Goal: Feedback & Contribution: Contribute content

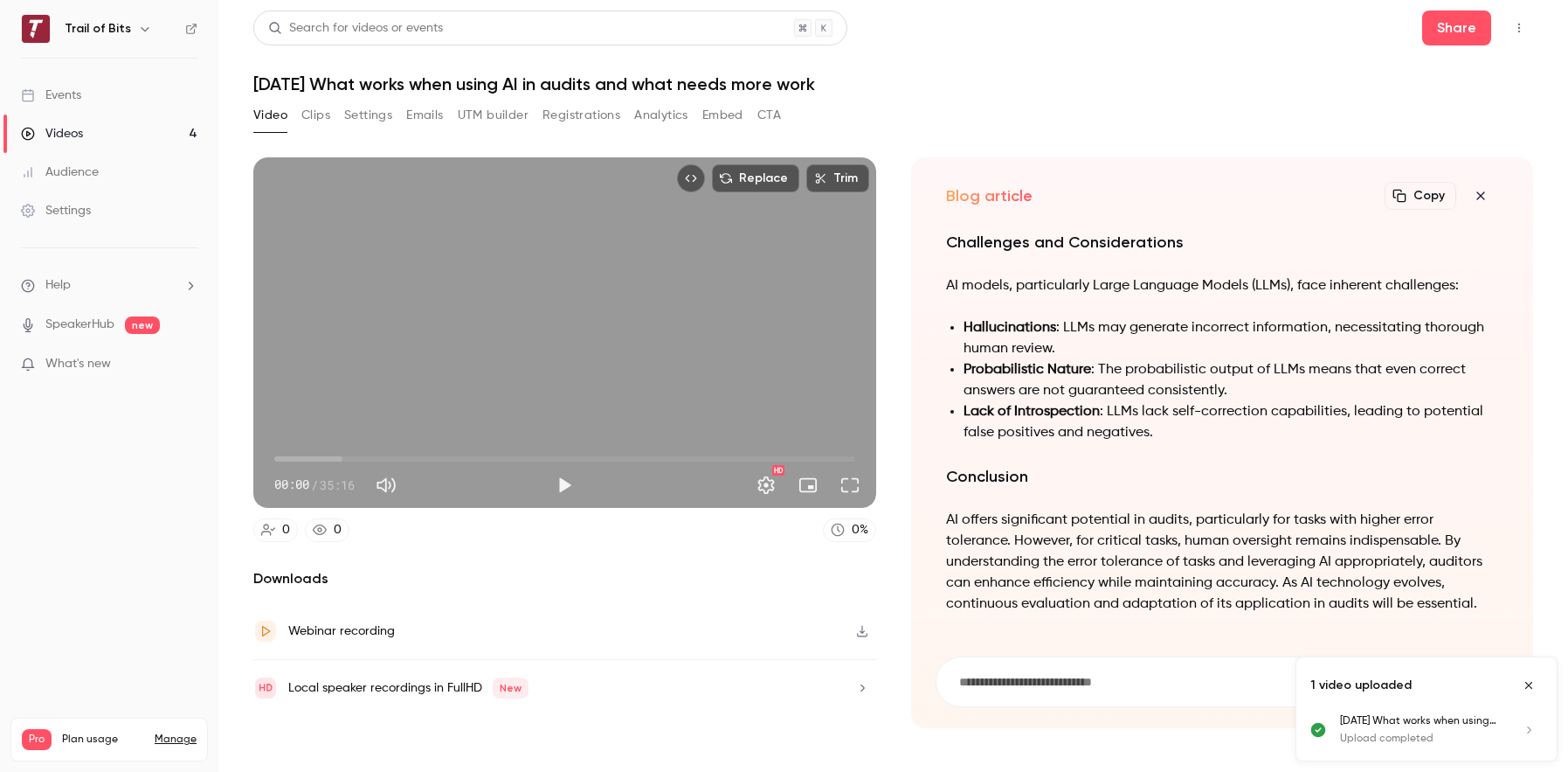
drag, startPoint x: 1416, startPoint y: 199, endPoint x: 1298, endPoint y: 101, distance: 153.4
click at [1416, 199] on button "Copy" at bounding box center [1421, 196] width 72 height 28
click at [71, 132] on div "Videos" at bounding box center [52, 133] width 62 height 18
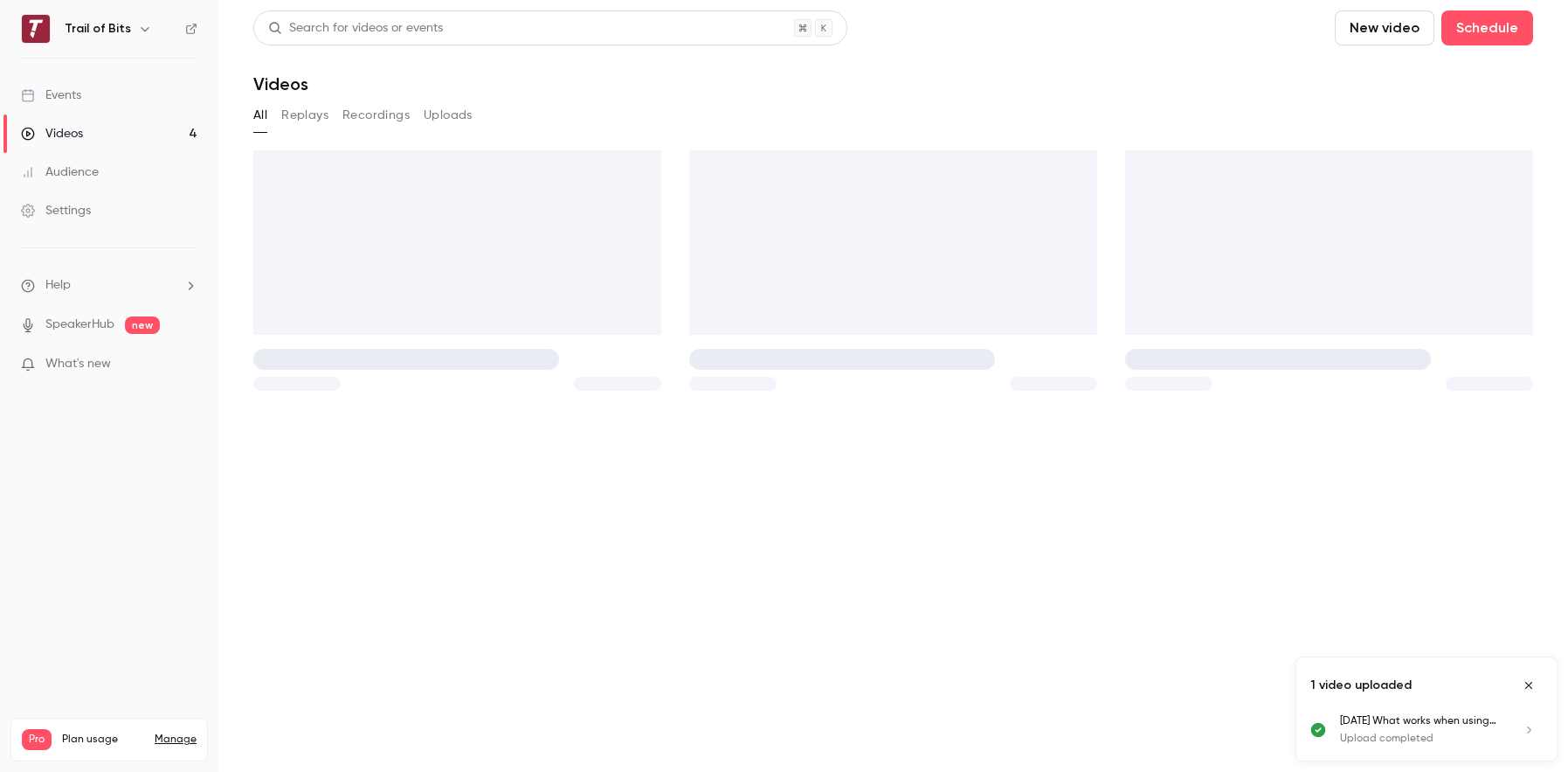
click at [450, 112] on button "Uploads" at bounding box center [449, 115] width 49 height 28
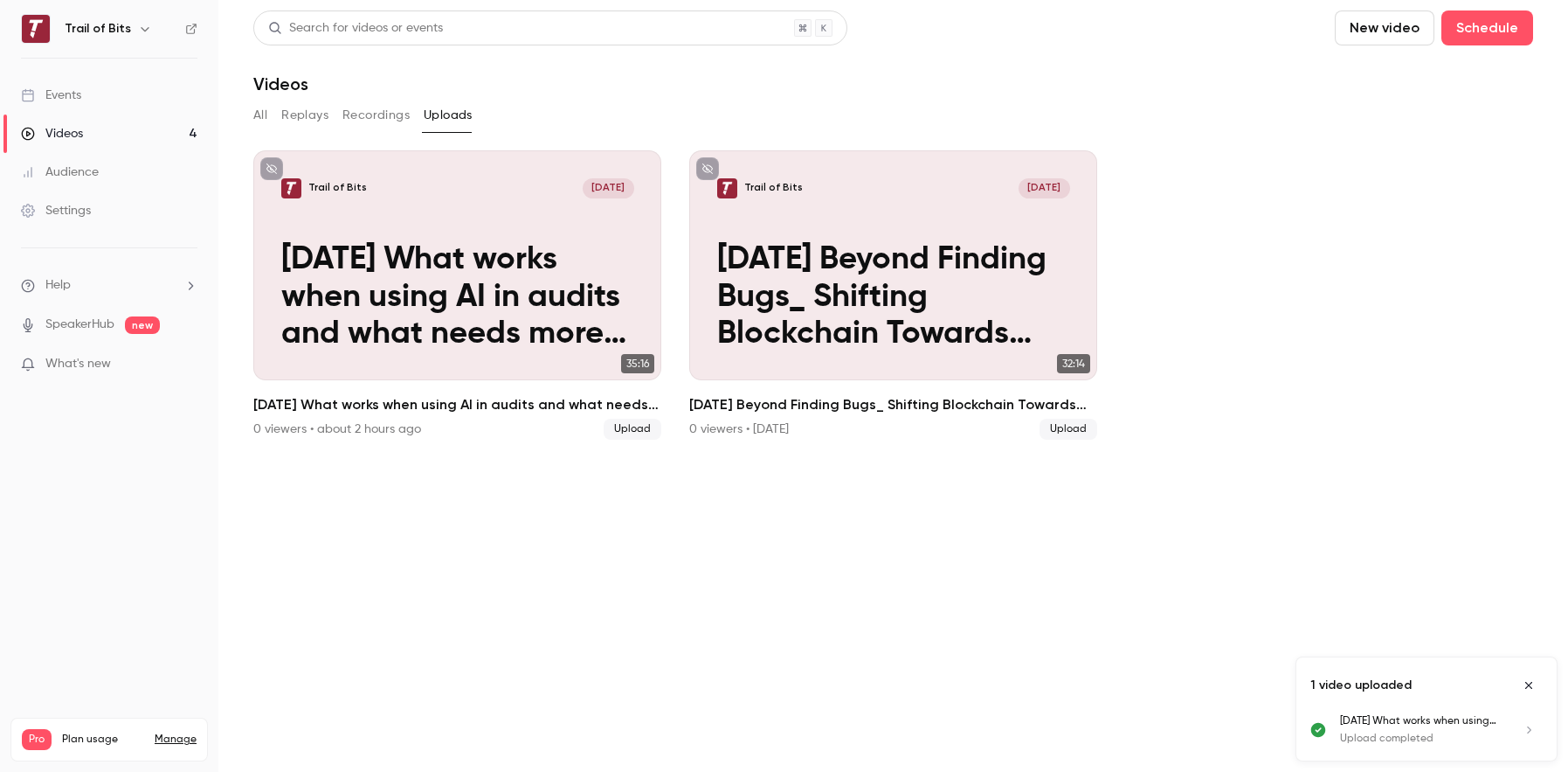
click at [1405, 32] on button "New video" at bounding box center [1385, 28] width 99 height 35
click at [1405, 112] on div "Upload" at bounding box center [1448, 121] width 133 height 18
